Goal: Complete application form: Complete application form

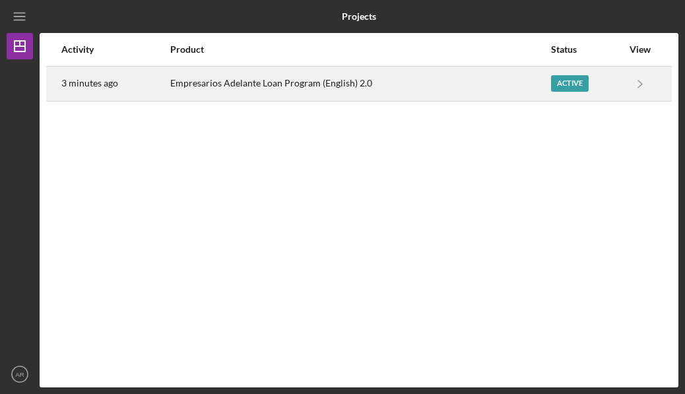
click at [500, 77] on div "Empresarios Adelante Loan Program (English) 2.0" at bounding box center [360, 83] width 380 height 33
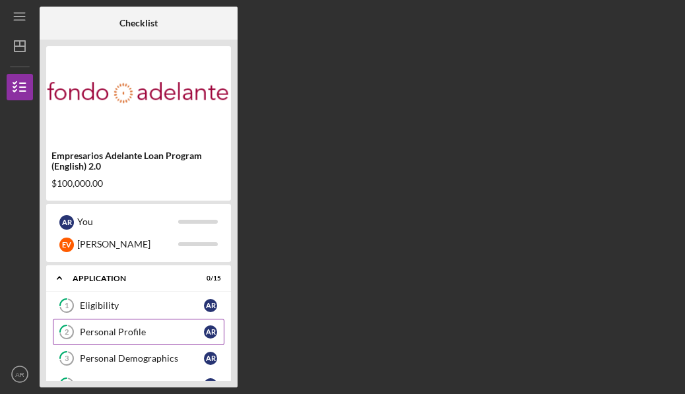
click at [109, 339] on link "2 Personal Profile A R" at bounding box center [139, 332] width 172 height 26
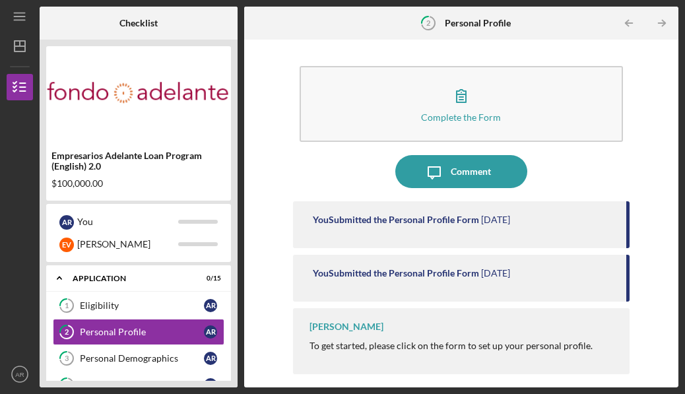
click at [510, 224] on time "[DATE]" at bounding box center [495, 220] width 29 height 11
click at [133, 356] on div "Personal Demographics" at bounding box center [142, 358] width 124 height 11
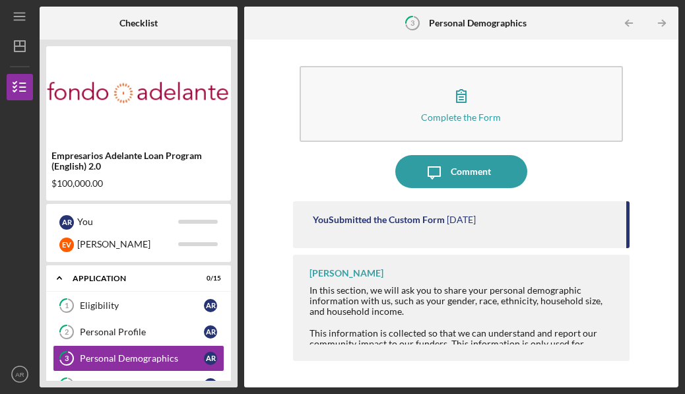
click at [428, 215] on div "You Submitted the Custom Form" at bounding box center [379, 220] width 132 height 11
click at [436, 219] on div "You Submitted the Custom Form" at bounding box center [379, 220] width 132 height 11
click at [387, 302] on div "In this section, we will ask you to share your personal demographic information…" at bounding box center [463, 301] width 307 height 32
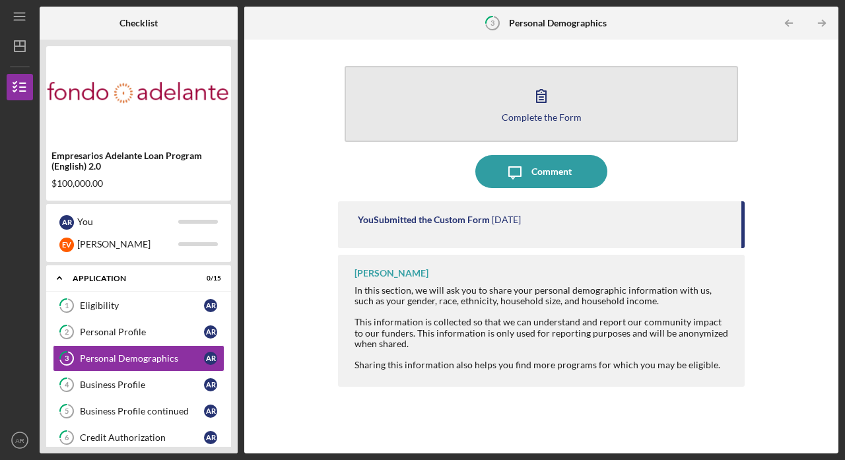
click at [517, 102] on button "Complete the Form Form" at bounding box center [542, 104] width 394 height 76
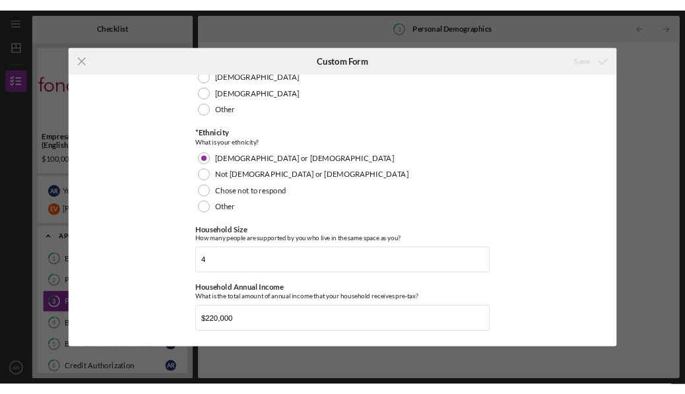
scroll to position [388, 0]
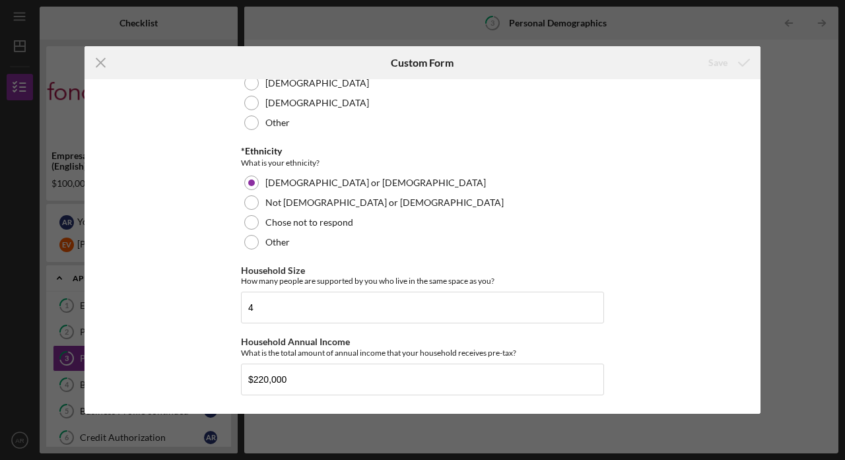
click at [127, 76] on div "Icon/Menu Close" at bounding box center [197, 62] width 225 height 33
click at [107, 73] on icon "Icon/Menu Close" at bounding box center [101, 62] width 33 height 33
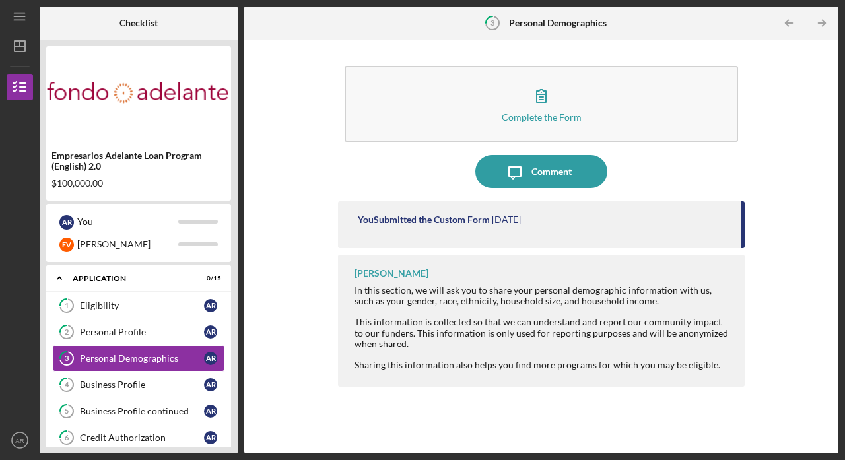
click at [102, 73] on img at bounding box center [138, 92] width 185 height 79
click at [22, 394] on text "AR" at bounding box center [19, 440] width 9 height 7
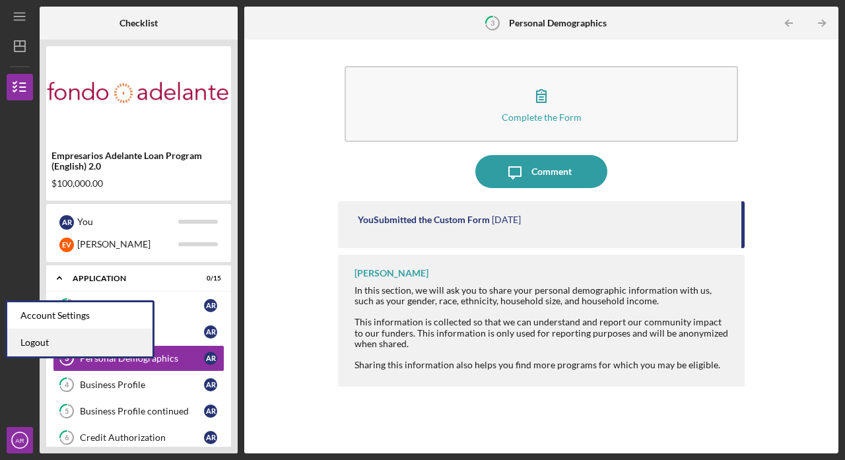
click at [48, 351] on link "Logout" at bounding box center [79, 342] width 145 height 27
